Goal: Transaction & Acquisition: Purchase product/service

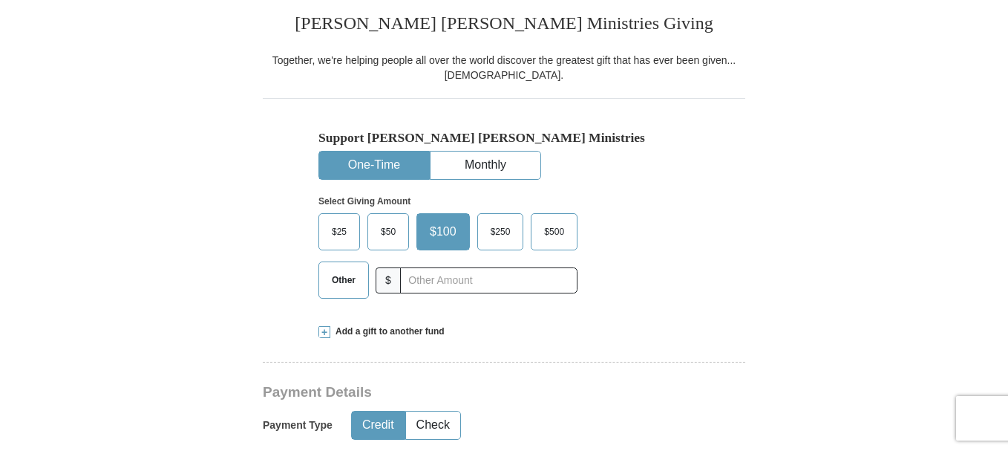
scroll to position [341, 0]
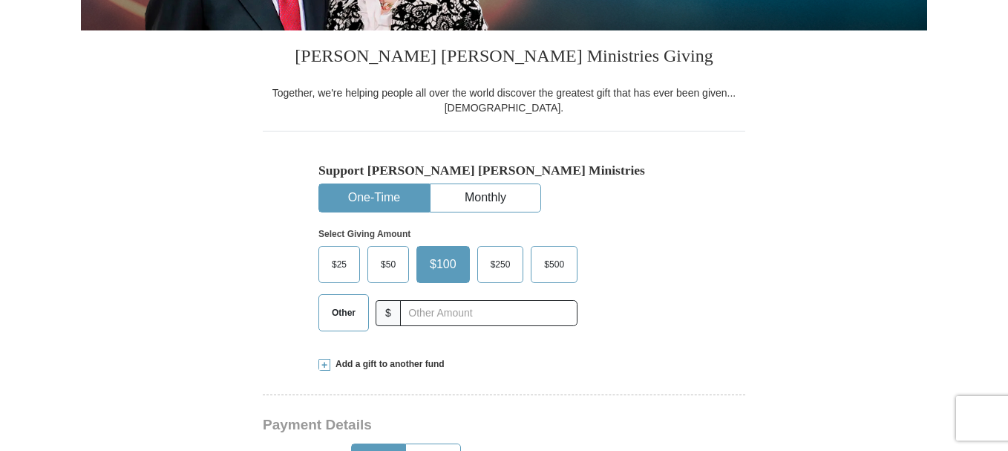
click at [336, 267] on span "$25" at bounding box center [339, 264] width 30 height 22
click at [0, 0] on input "$25" at bounding box center [0, 0] width 0 height 0
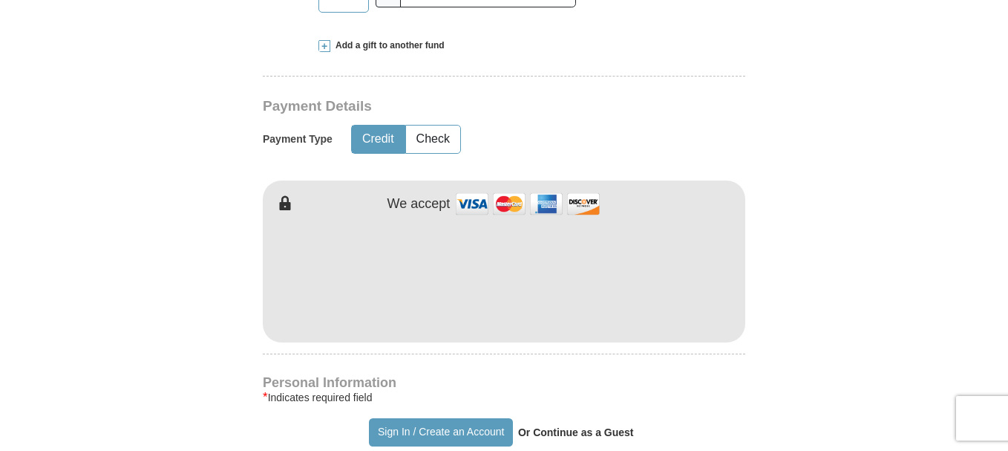
scroll to position [664, 0]
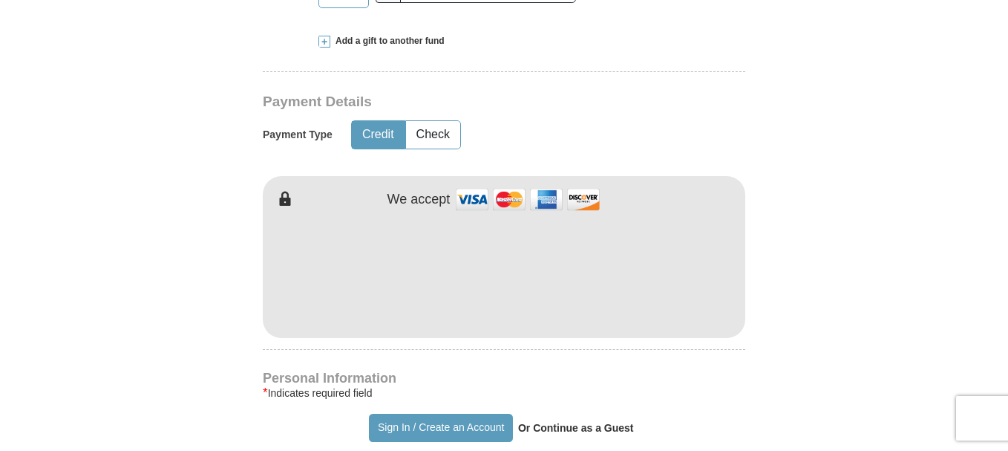
type input "[PERSON_NAME]"
type input "Afari"
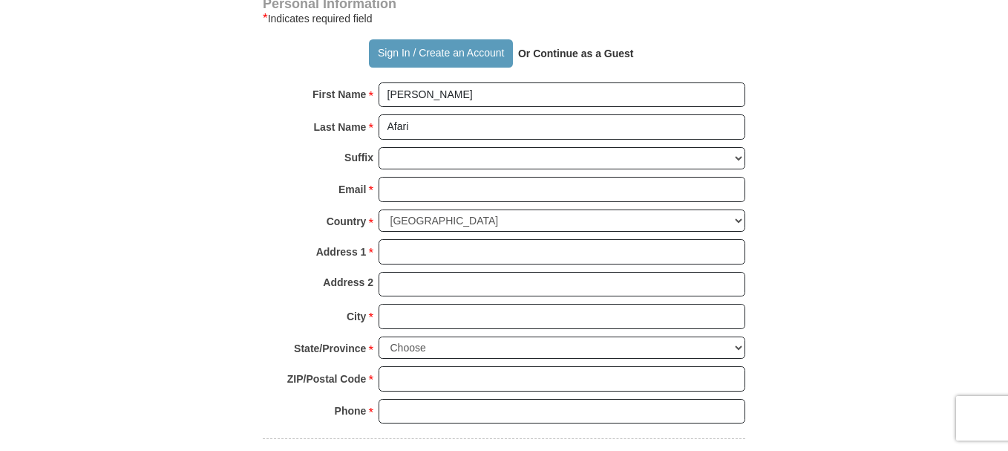
scroll to position [1044, 0]
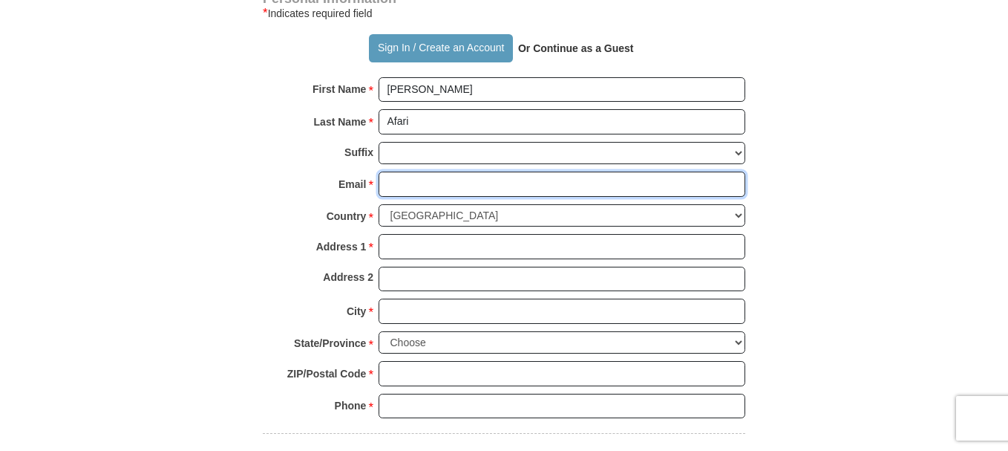
click at [417, 183] on input "Email *" at bounding box center [562, 183] width 367 height 25
type input "[EMAIL_ADDRESS][DOMAIN_NAME]"
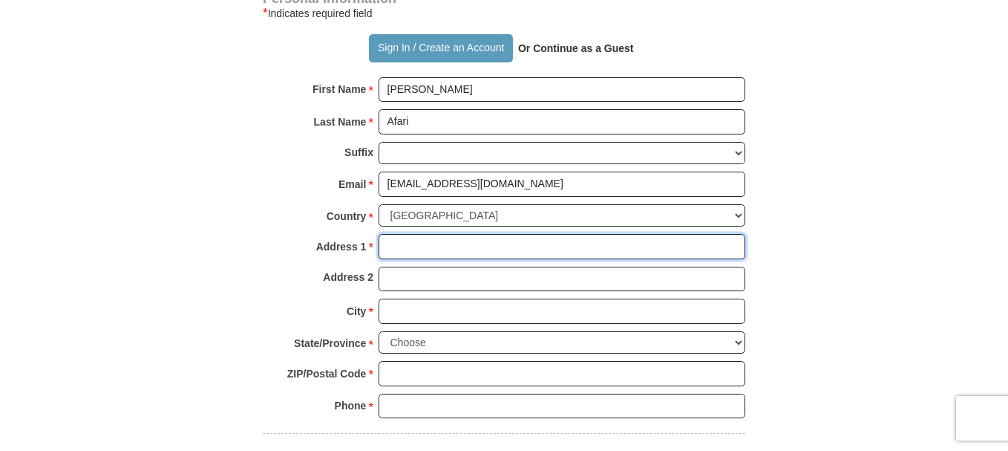
type input "[STREET_ADDRESS]"
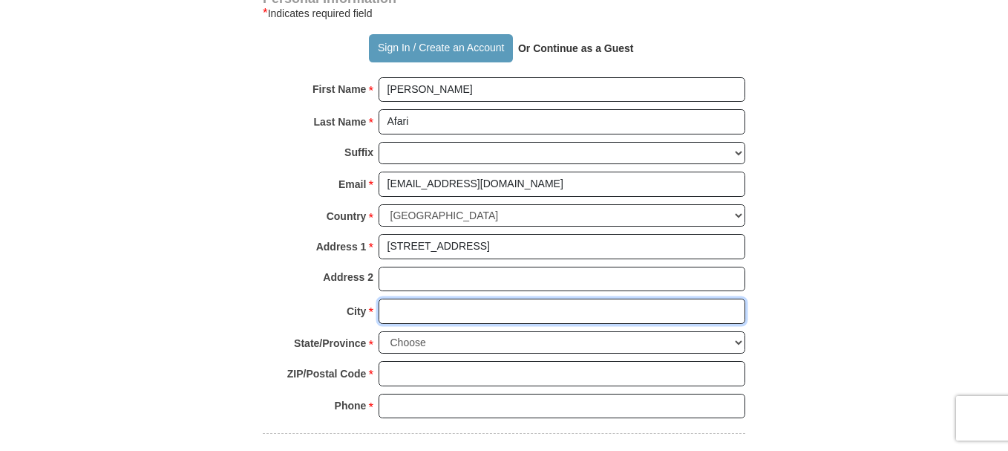
type input "Mankato"
select select "MN"
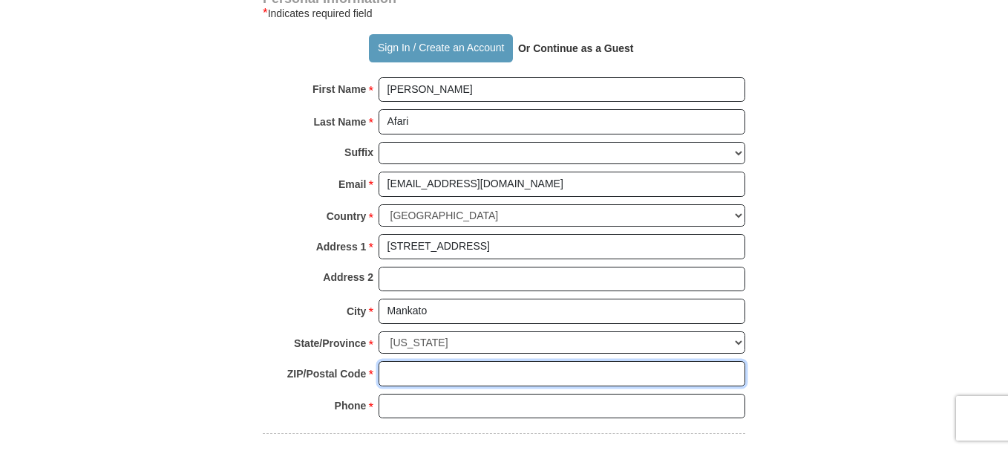
type input "56001"
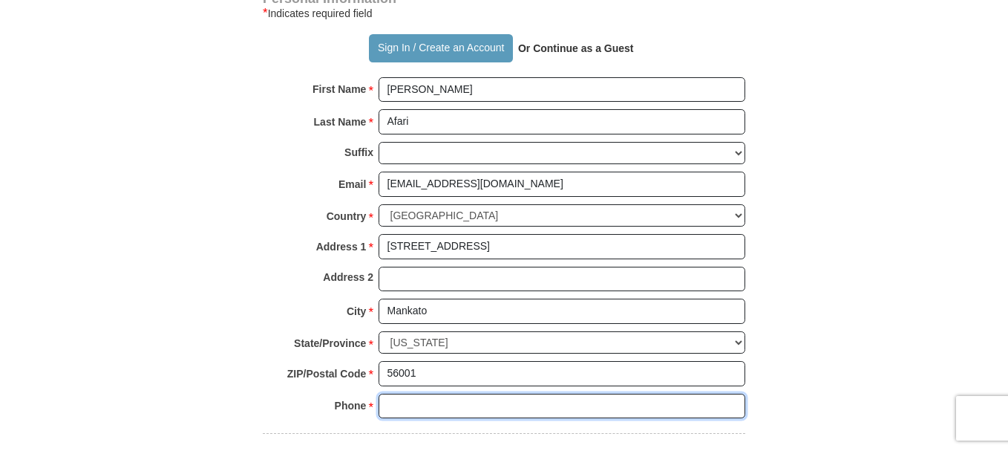
type input "5073514374"
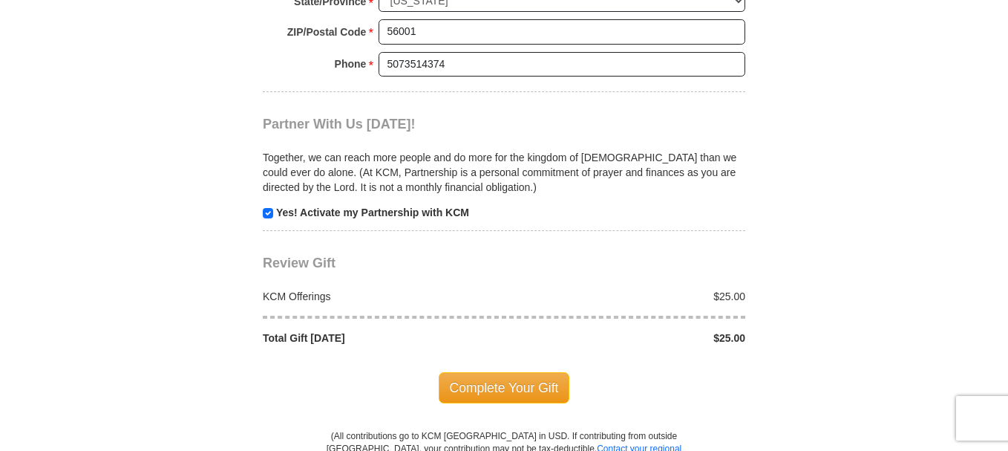
scroll to position [1445, 0]
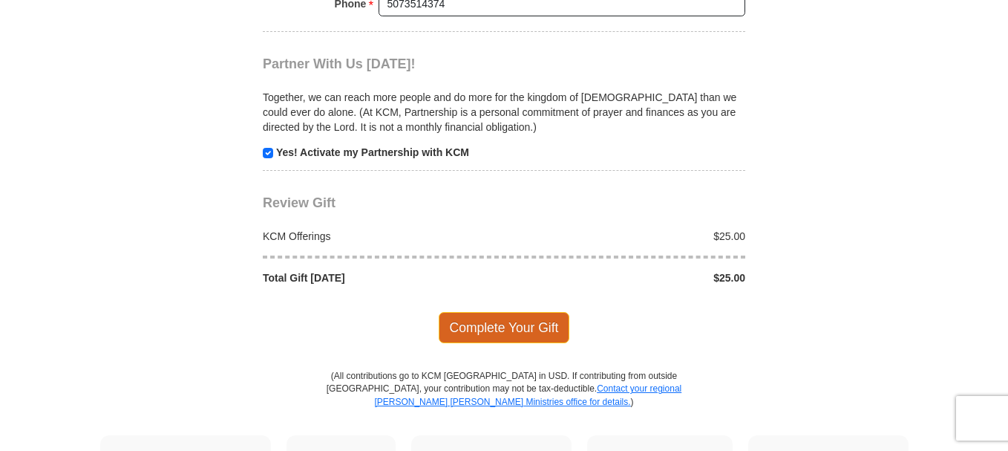
click at [505, 320] on span "Complete Your Gift" at bounding box center [504, 327] width 131 height 31
